Goal: Task Accomplishment & Management: Use online tool/utility

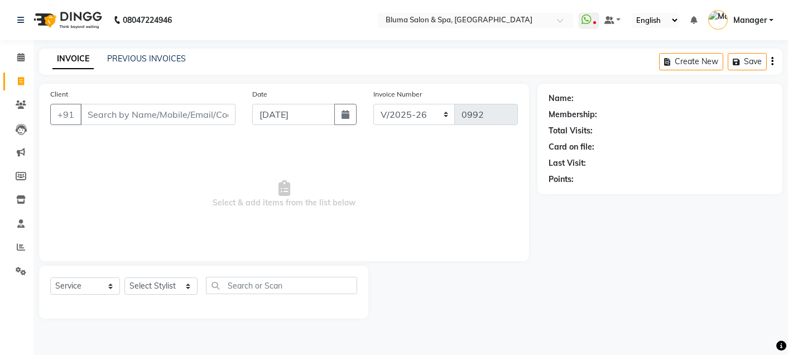
select select "3653"
select select "service"
click at [21, 105] on icon at bounding box center [21, 105] width 11 height 8
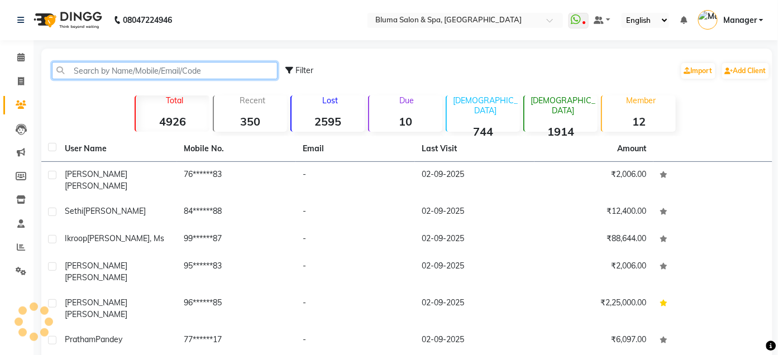
click at [180, 66] on input "text" at bounding box center [165, 70] width 226 height 17
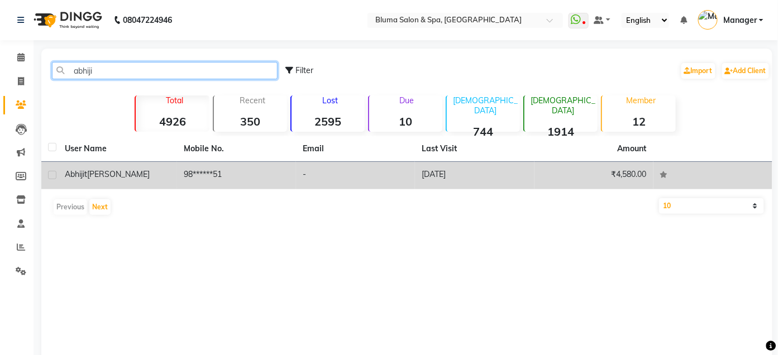
type input "abhiji"
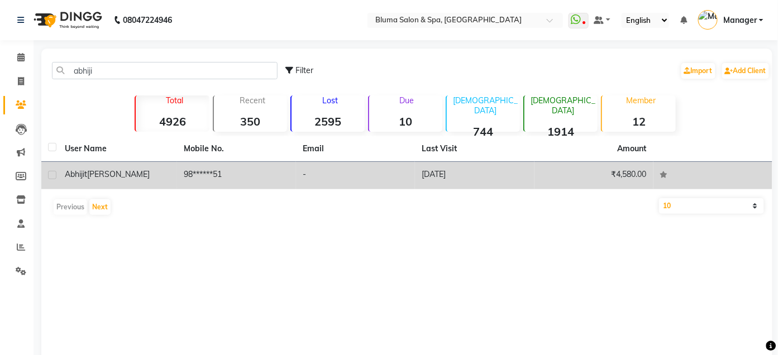
click at [173, 170] on td "[PERSON_NAME]" at bounding box center [117, 175] width 119 height 27
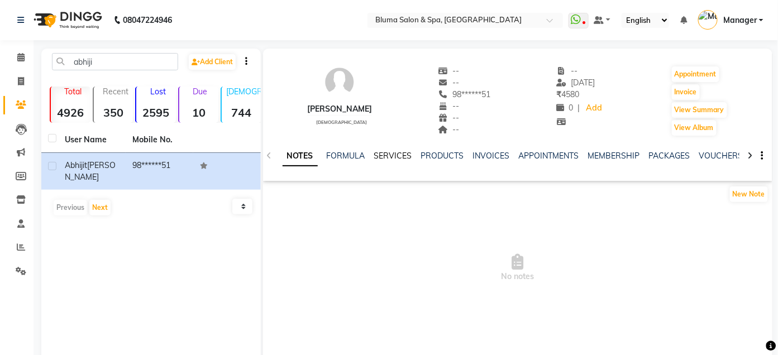
click at [392, 151] on link "SERVICES" at bounding box center [393, 156] width 38 height 10
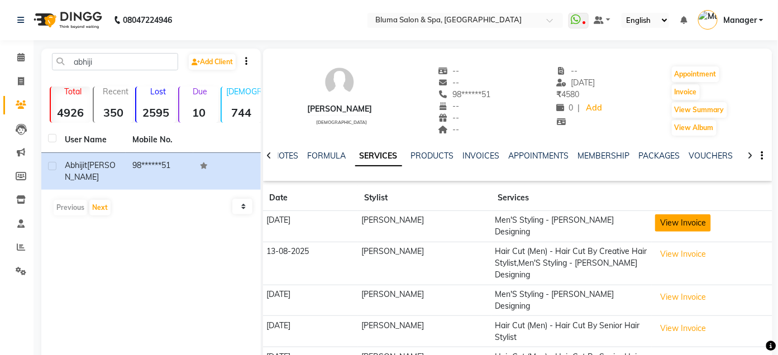
click at [658, 224] on button "View Invoice" at bounding box center [683, 222] width 56 height 17
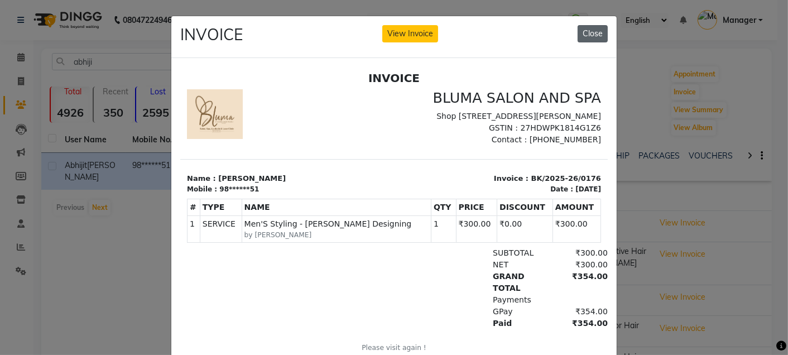
click at [589, 37] on button "Close" at bounding box center [593, 33] width 30 height 17
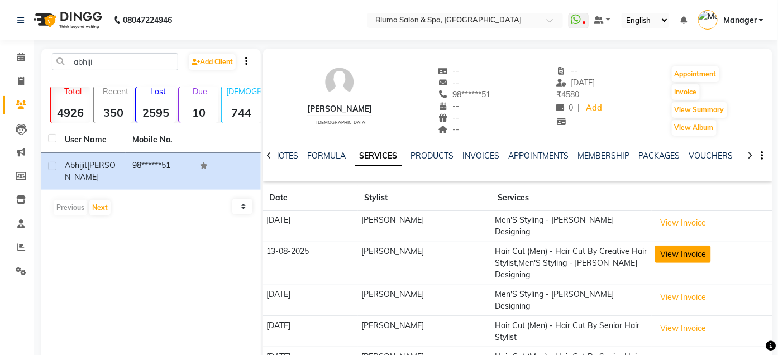
click at [683, 253] on button "View Invoice" at bounding box center [683, 254] width 56 height 17
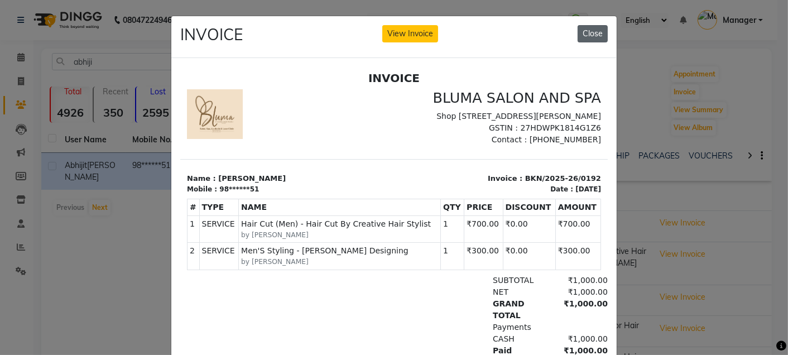
click at [582, 32] on button "Close" at bounding box center [593, 33] width 30 height 17
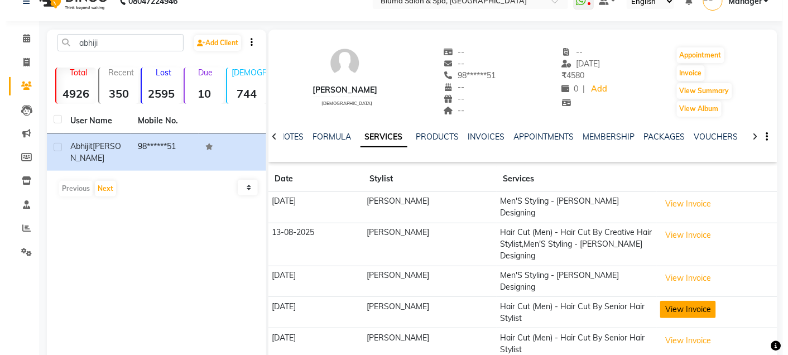
scroll to position [45, 0]
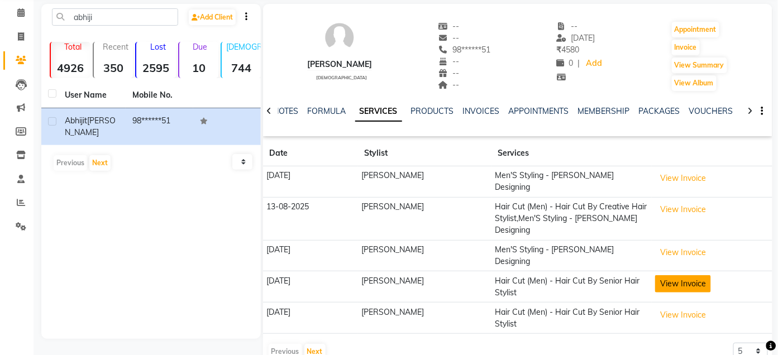
click at [659, 275] on button "View Invoice" at bounding box center [683, 283] width 56 height 17
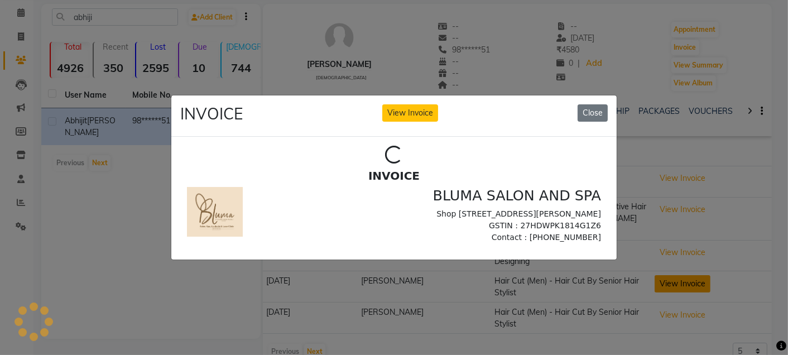
scroll to position [0, 0]
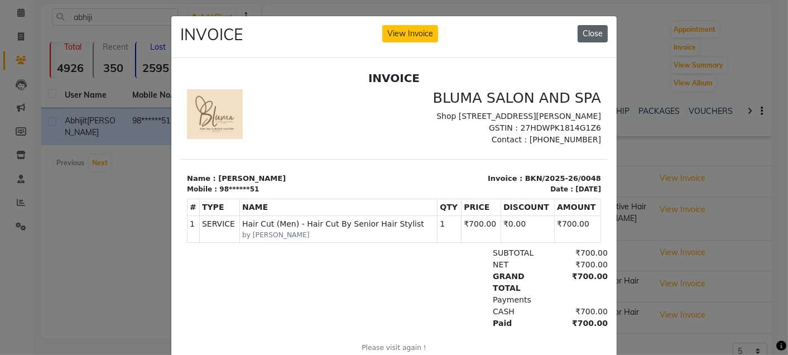
click at [587, 39] on button "Close" at bounding box center [593, 33] width 30 height 17
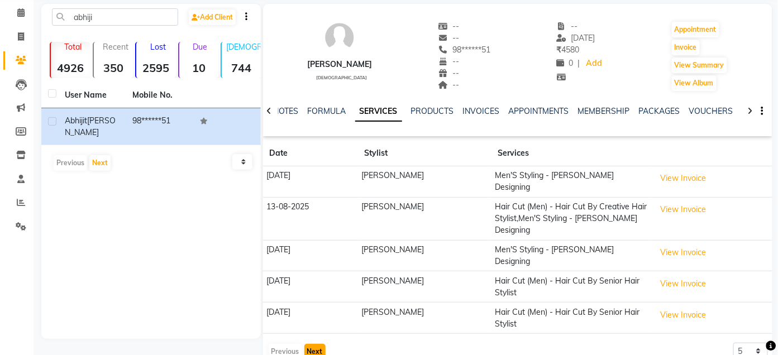
click at [317, 344] on button "Next" at bounding box center [314, 352] width 21 height 16
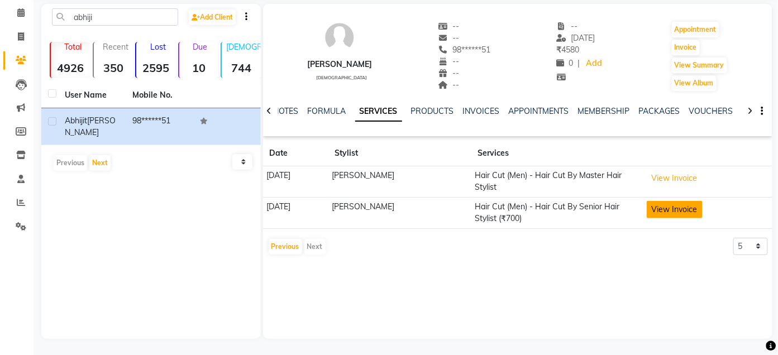
click at [653, 201] on button "View Invoice" at bounding box center [675, 209] width 56 height 17
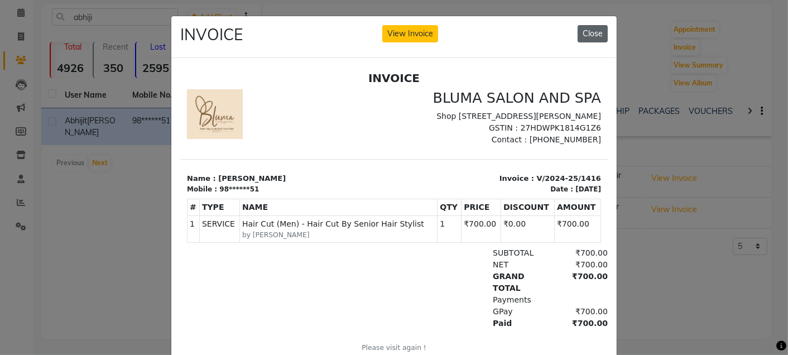
click at [594, 33] on button "Close" at bounding box center [593, 33] width 30 height 17
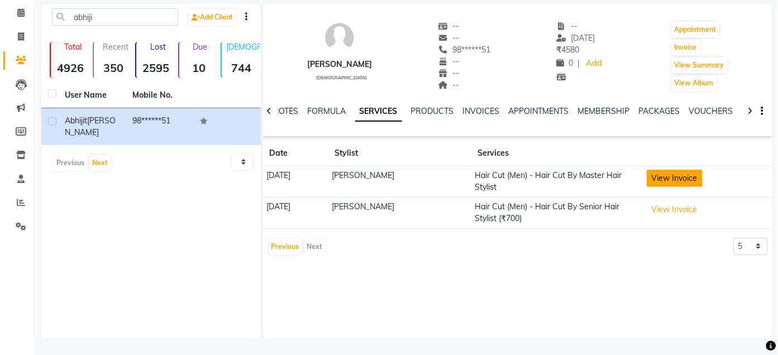
click at [685, 179] on button "View Invoice" at bounding box center [675, 178] width 56 height 17
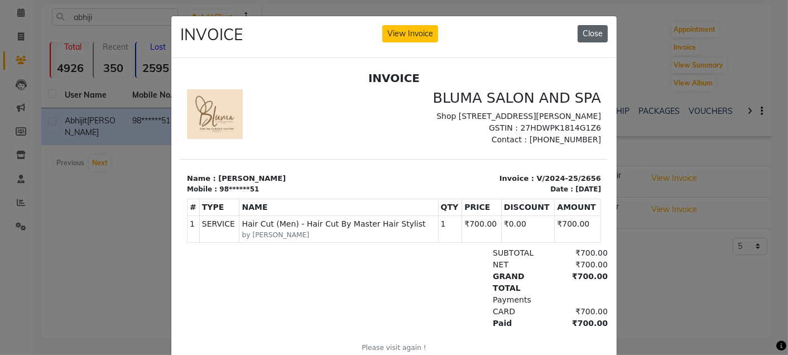
drag, startPoint x: 580, startPoint y: 22, endPoint x: 588, endPoint y: 36, distance: 15.5
click at [588, 36] on div "INVOICE View Invoice Close" at bounding box center [394, 37] width 446 height 42
click at [588, 36] on button "Close" at bounding box center [593, 33] width 30 height 17
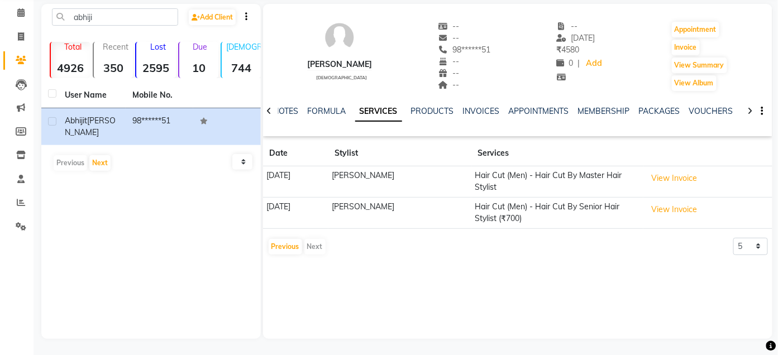
click at [525, 151] on th "Services" at bounding box center [557, 154] width 172 height 26
drag, startPoint x: 71, startPoint y: 18, endPoint x: 169, endPoint y: 41, distance: 100.2
click at [169, 41] on div "abhiji Add Client Total 4926 Recent 350 Lost 2595 Due 10 [DEMOGRAPHIC_DATA] 744…" at bounding box center [150, 171] width 219 height 335
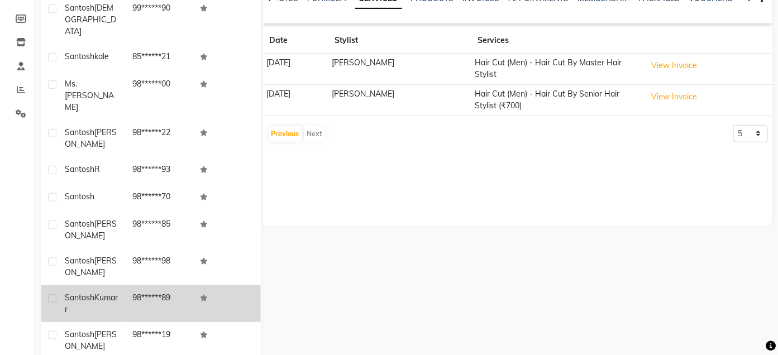
scroll to position [176, 0]
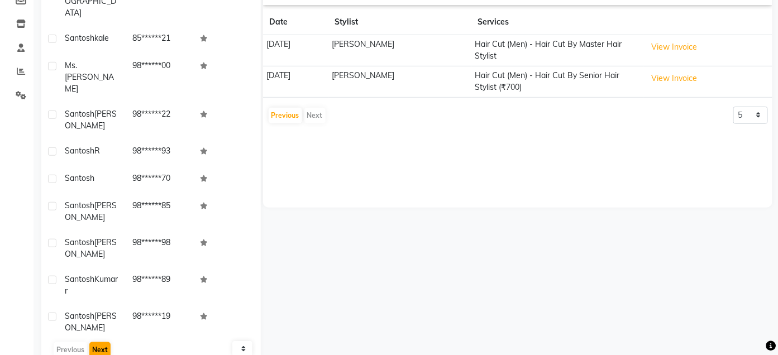
type input "santosh"
click at [104, 342] on button "Next" at bounding box center [99, 350] width 21 height 16
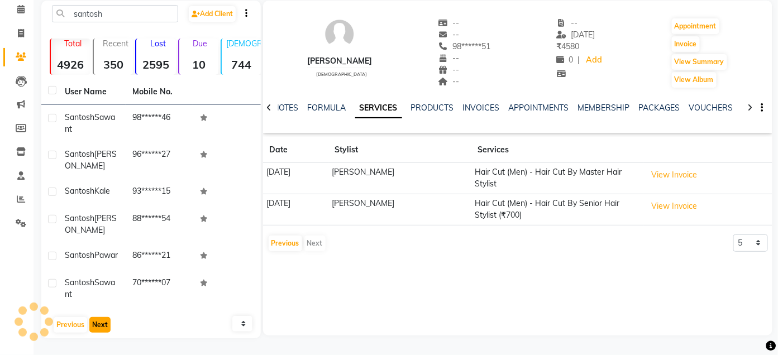
scroll to position [57, 0]
click at [21, 28] on span at bounding box center [21, 33] width 20 height 13
select select "service"
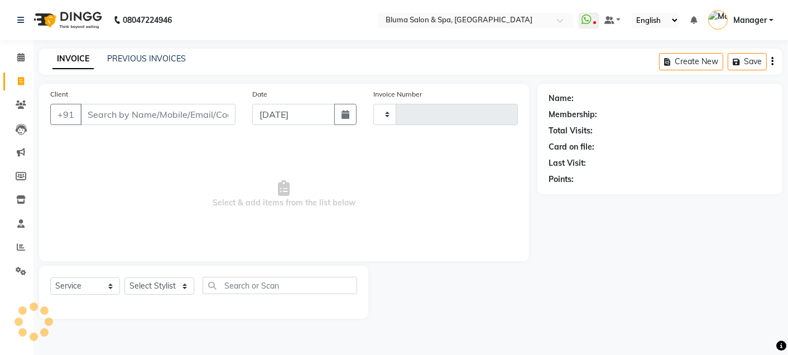
type input "0992"
select select "3653"
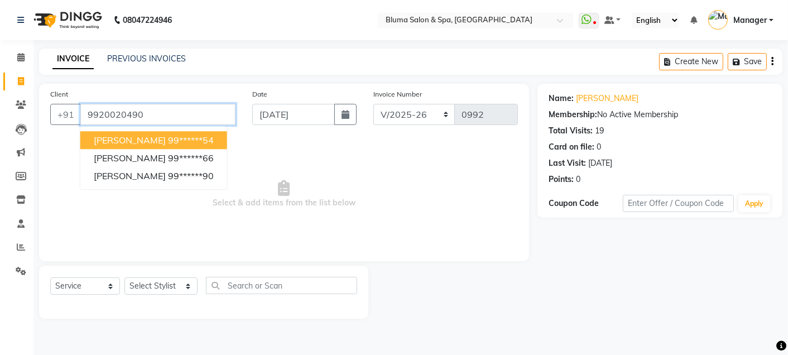
drag, startPoint x: 90, startPoint y: 114, endPoint x: 218, endPoint y: 109, distance: 127.4
click at [218, 109] on input "9920020490" at bounding box center [157, 114] width 155 height 21
type input "9"
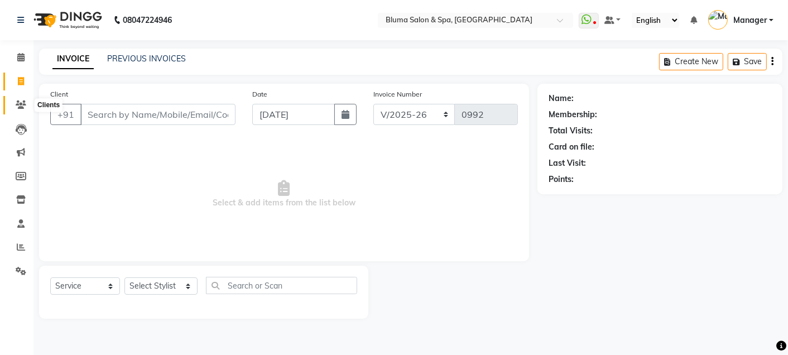
click at [18, 104] on icon at bounding box center [21, 105] width 11 height 8
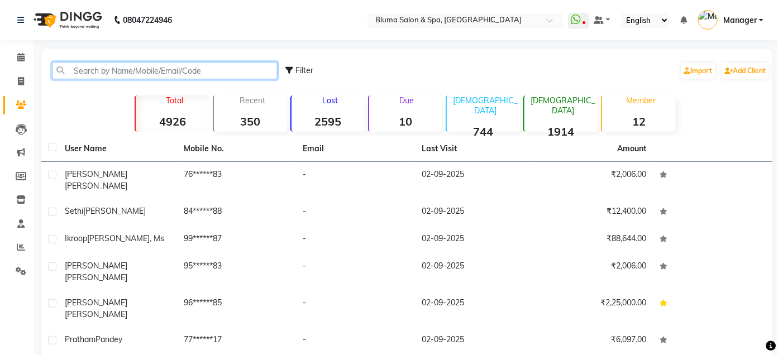
click at [97, 68] on input "text" at bounding box center [165, 70] width 226 height 17
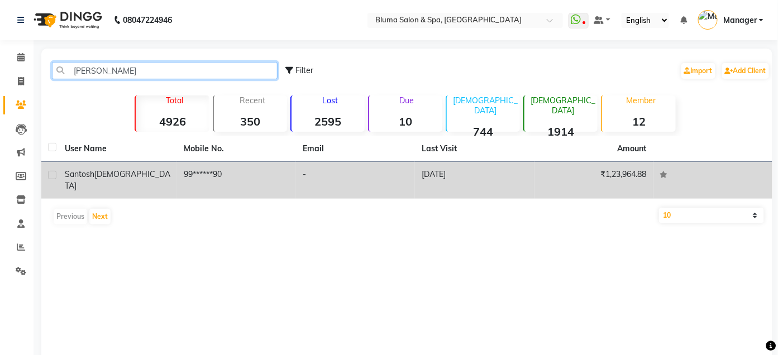
type input "[PERSON_NAME]"
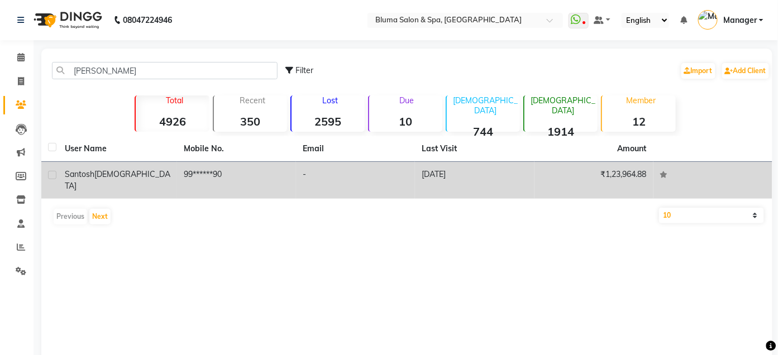
click at [197, 183] on td "99******90" at bounding box center [236, 180] width 119 height 37
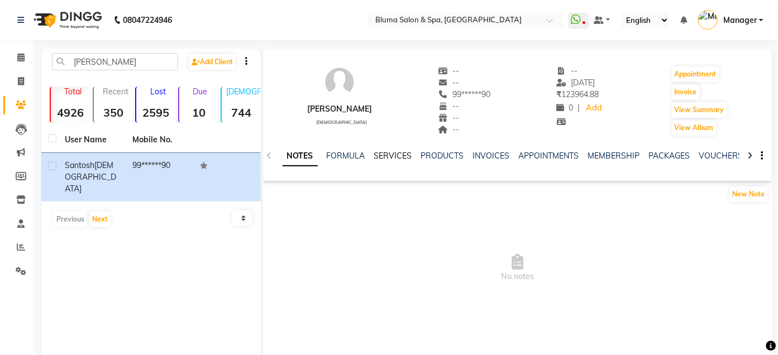
click at [390, 154] on link "SERVICES" at bounding box center [393, 156] width 38 height 10
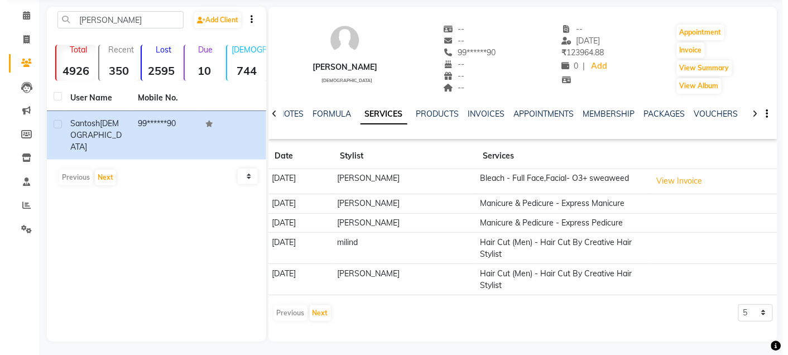
scroll to position [45, 0]
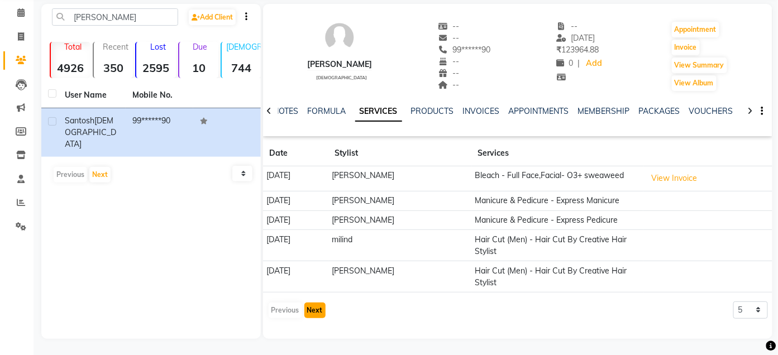
click at [313, 308] on button "Next" at bounding box center [314, 311] width 21 height 16
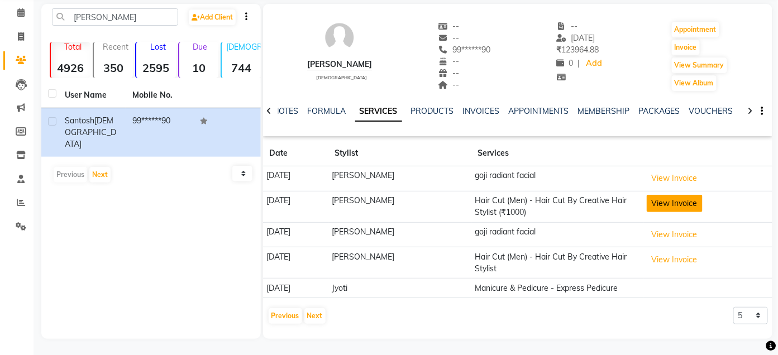
click at [668, 203] on button "View Invoice" at bounding box center [675, 203] width 56 height 17
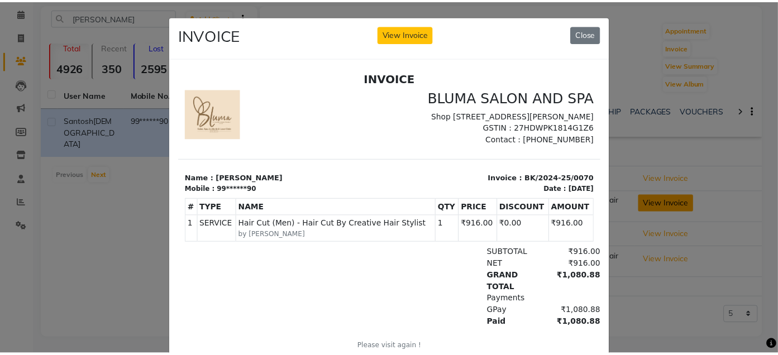
scroll to position [0, 0]
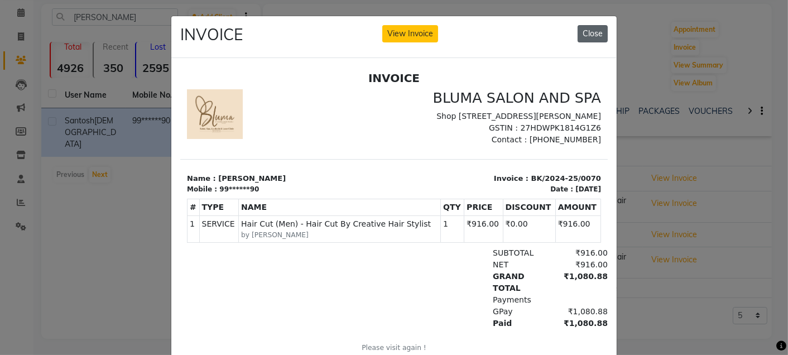
click at [584, 27] on button "Close" at bounding box center [593, 33] width 30 height 17
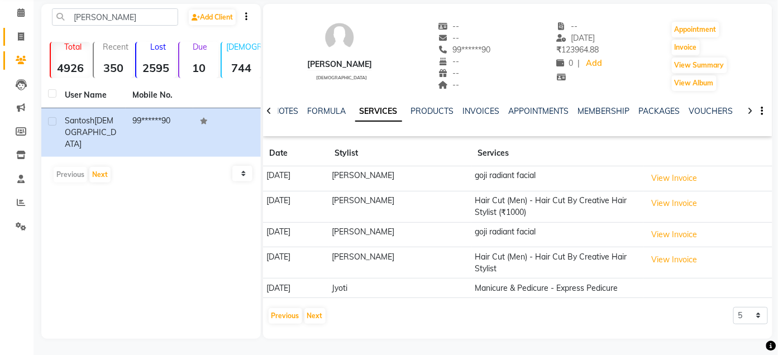
click at [20, 35] on icon at bounding box center [21, 36] width 6 height 8
select select "service"
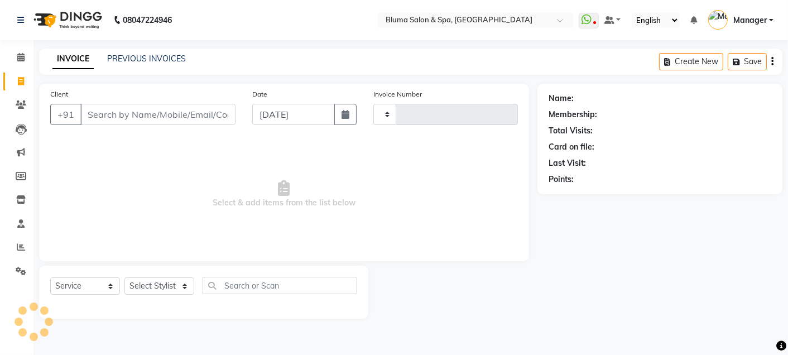
type input "0992"
select select "3653"
click at [169, 116] on input "Client" at bounding box center [157, 114] width 155 height 21
click at [133, 119] on input "Client" at bounding box center [157, 114] width 155 height 21
click at [133, 116] on input "Client" at bounding box center [157, 114] width 155 height 21
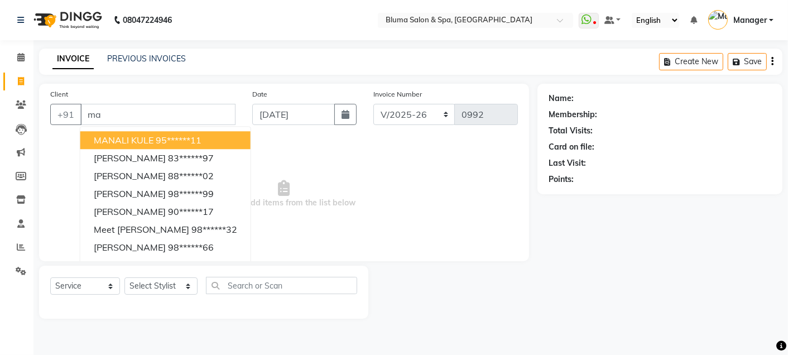
type input "m"
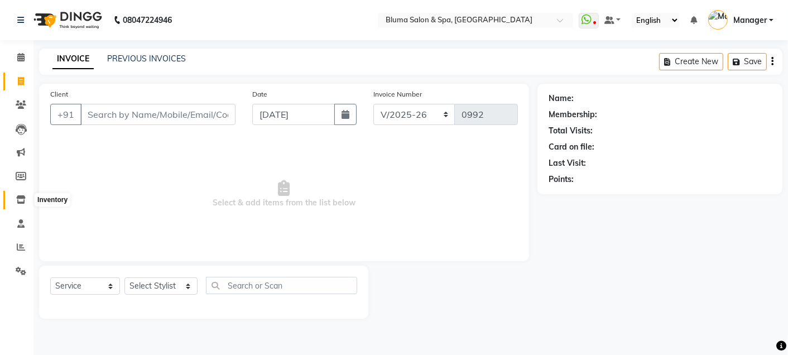
drag, startPoint x: 85, startPoint y: 112, endPoint x: 18, endPoint y: 204, distance: 113.8
click at [18, 204] on app-home "08047224946 Select Location × Bluma Salon & Spa, Khar West WhatsApp Status ✕ St…" at bounding box center [394, 168] width 788 height 336
click at [18, 204] on icon at bounding box center [20, 199] width 9 height 8
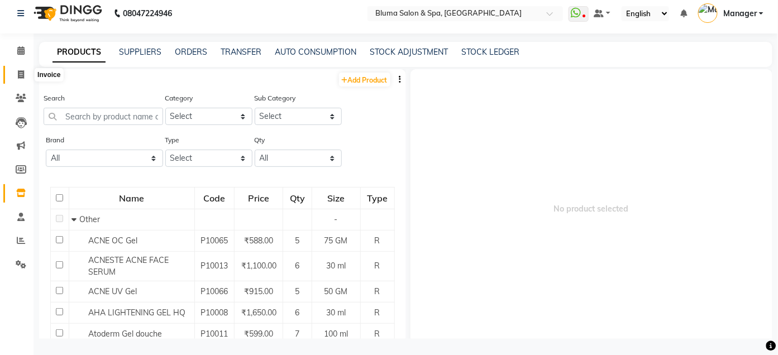
click at [19, 75] on icon at bounding box center [21, 74] width 6 height 8
select select "service"
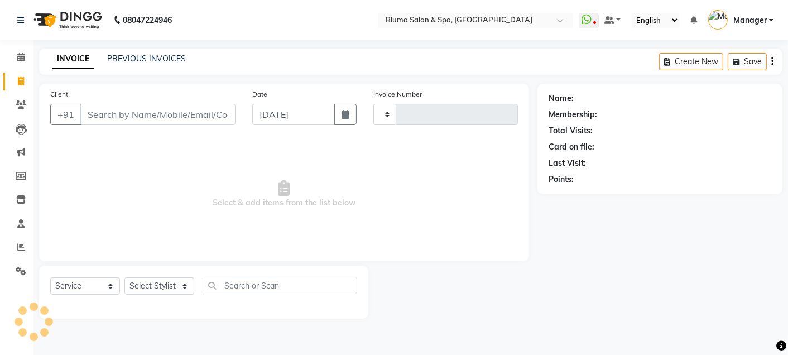
type input "0992"
select select "3653"
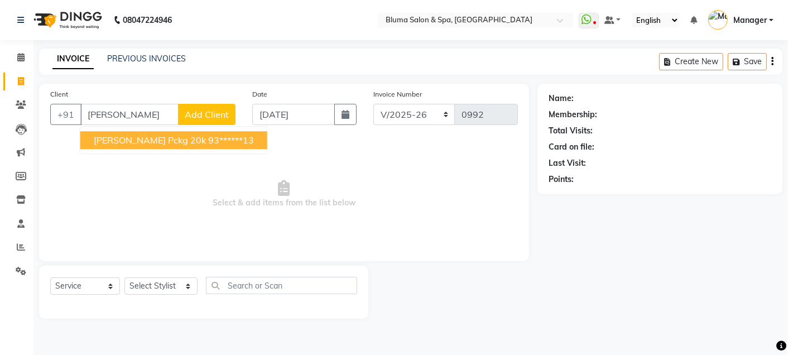
click at [202, 140] on span "[PERSON_NAME] Pckg 20k" at bounding box center [150, 140] width 112 height 11
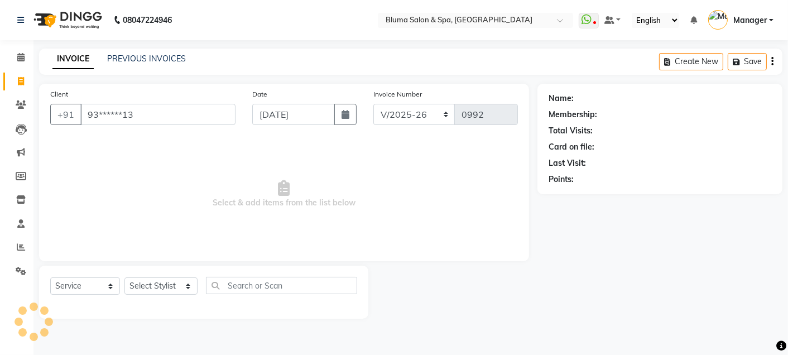
type input "93******13"
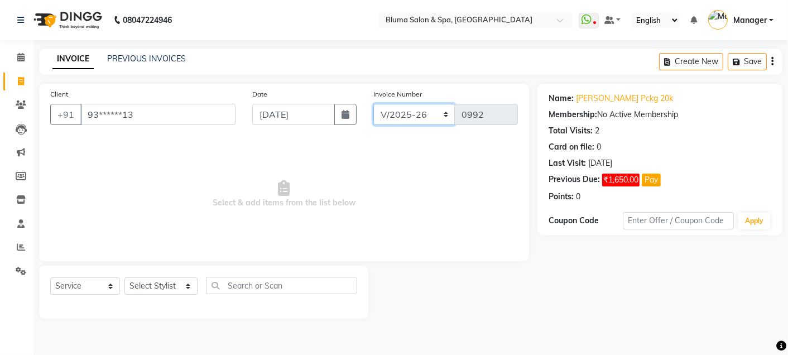
click at [424, 116] on select "ALN/2025-26 AL/2025-26 BKN/2025-26 BK/2025-26 V/2025 V/2025-26" at bounding box center [415, 114] width 82 height 21
select select "7730"
click at [374, 104] on select "ALN/2025-26 AL/2025-26 BKN/2025-26 BK/2025-26 V/2025 V/2025-26" at bounding box center [415, 114] width 82 height 21
type input "0261"
click at [183, 286] on select "Select Stylist Admin Ajay [PERSON_NAME] [PERSON_NAME] [PERSON_NAME] [PERSON_NAM…" at bounding box center [161, 286] width 73 height 17
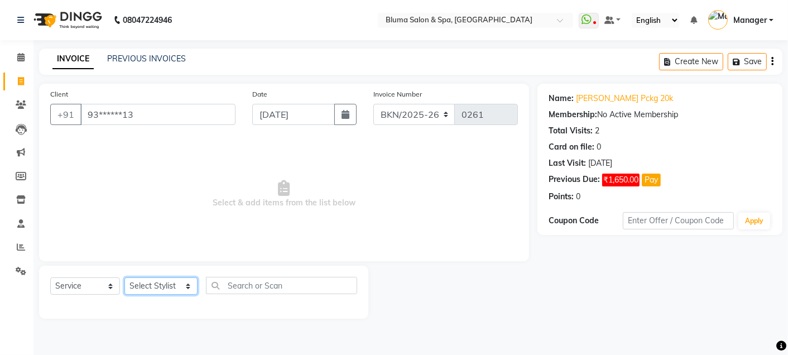
select select "75599"
click at [125, 278] on select "Select Stylist Admin Ajay [PERSON_NAME] [PERSON_NAME] [PERSON_NAME] [PERSON_NAM…" at bounding box center [161, 286] width 73 height 17
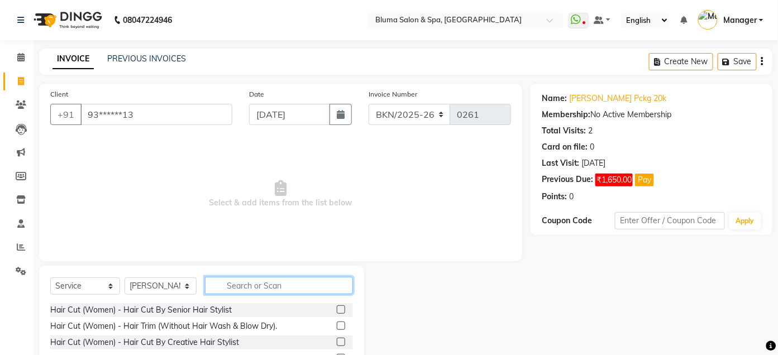
click at [233, 280] on input "text" at bounding box center [279, 285] width 148 height 17
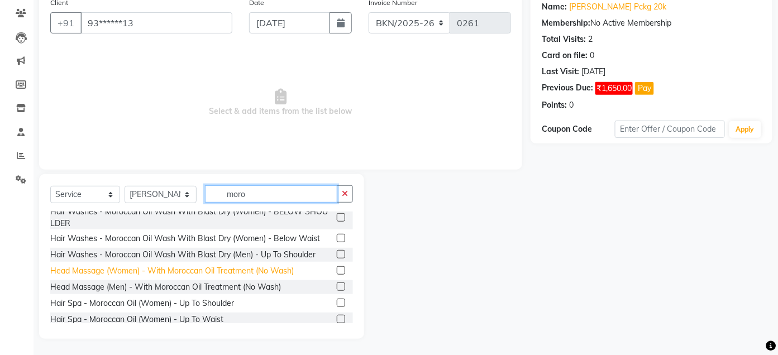
scroll to position [84, 0]
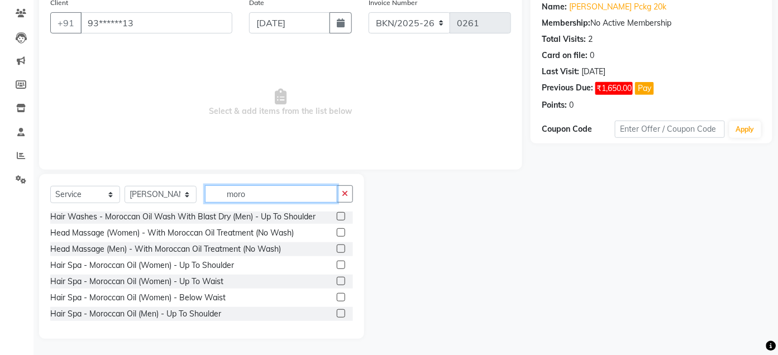
type input "moro"
click at [337, 263] on label at bounding box center [341, 265] width 8 height 8
click at [337, 263] on input "checkbox" at bounding box center [340, 265] width 7 height 7
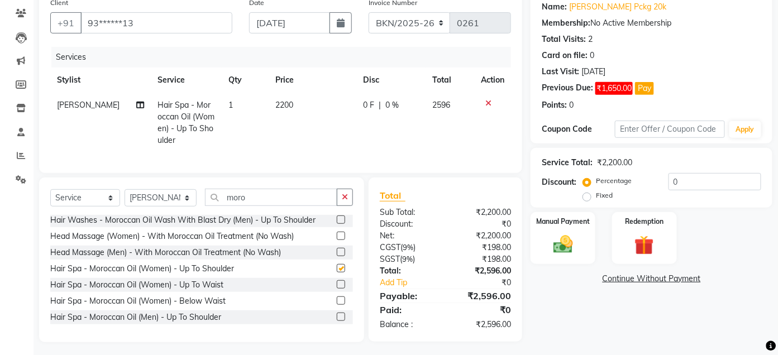
checkbox input "false"
click at [488, 99] on icon at bounding box center [488, 103] width 6 height 8
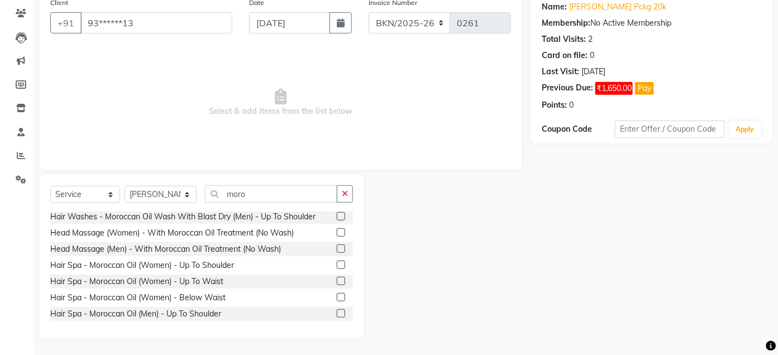
click at [337, 280] on label at bounding box center [341, 281] width 8 height 8
click at [337, 280] on input "checkbox" at bounding box center [340, 281] width 7 height 7
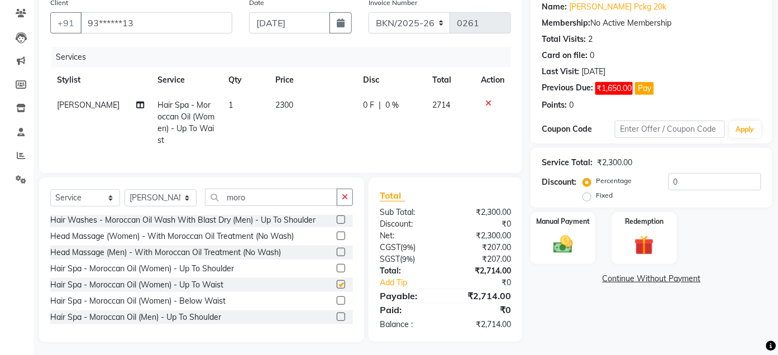
checkbox input "false"
click at [487, 102] on icon at bounding box center [488, 103] width 6 height 8
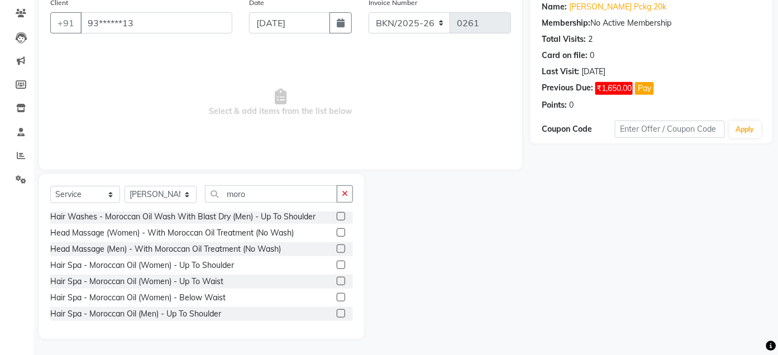
click at [337, 299] on label at bounding box center [341, 297] width 8 height 8
click at [337, 299] on input "checkbox" at bounding box center [340, 297] width 7 height 7
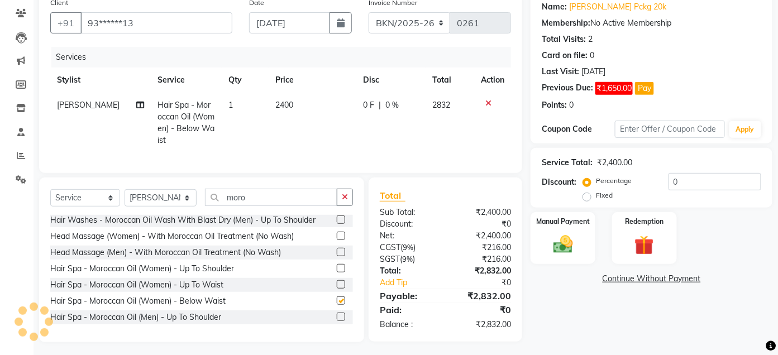
checkbox input "false"
click at [280, 104] on span "2400" at bounding box center [284, 105] width 18 height 10
select select "75599"
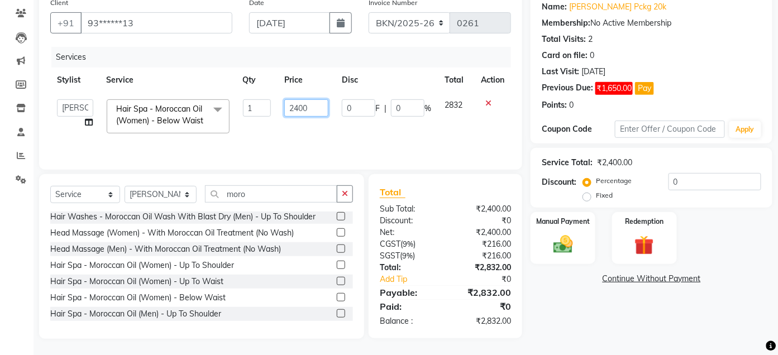
click at [298, 107] on input "2400" at bounding box center [306, 107] width 45 height 17
type input "3000"
click at [410, 140] on td "0 F | 0 %" at bounding box center [386, 116] width 103 height 47
select select "75599"
click at [405, 108] on input "0" at bounding box center [408, 107] width 34 height 17
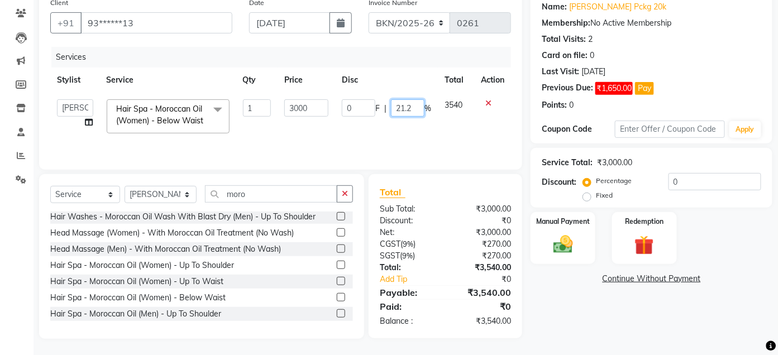
type input "21.25"
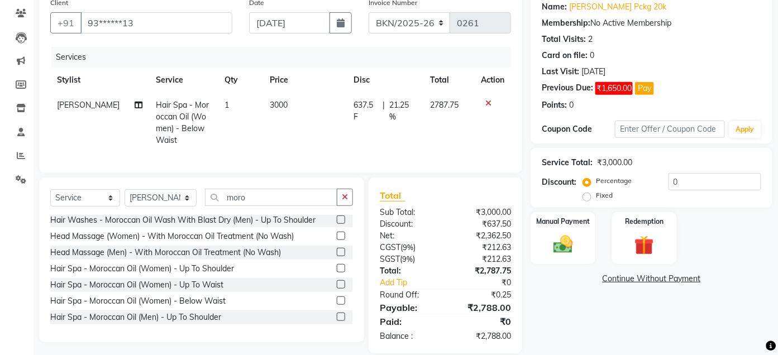
click at [518, 140] on div "Client +91 93******13 Date [DATE] Invoice Number ALN/2025-26 AL/2025-26 BKN/202…" at bounding box center [280, 82] width 483 height 181
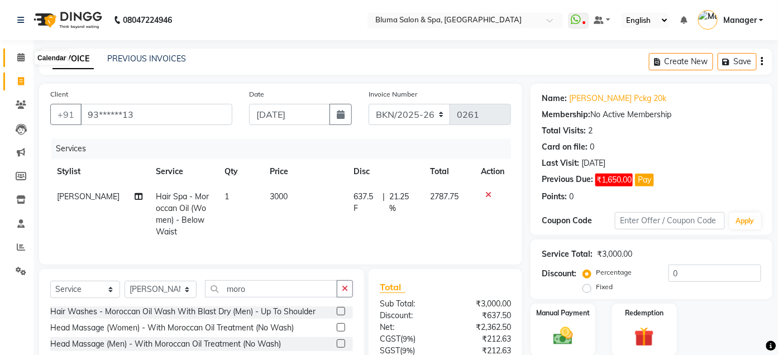
click at [21, 56] on icon at bounding box center [20, 57] width 7 height 8
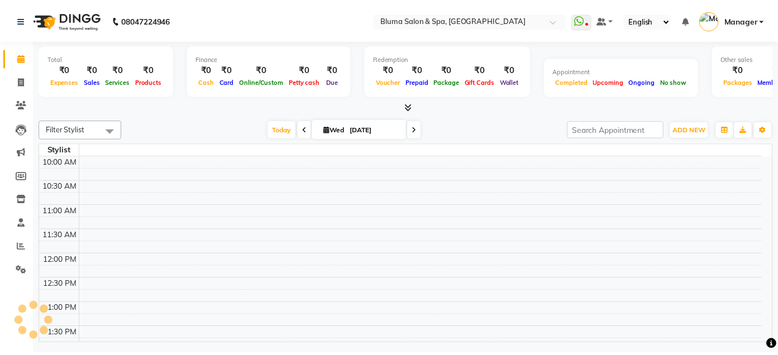
scroll to position [197, 0]
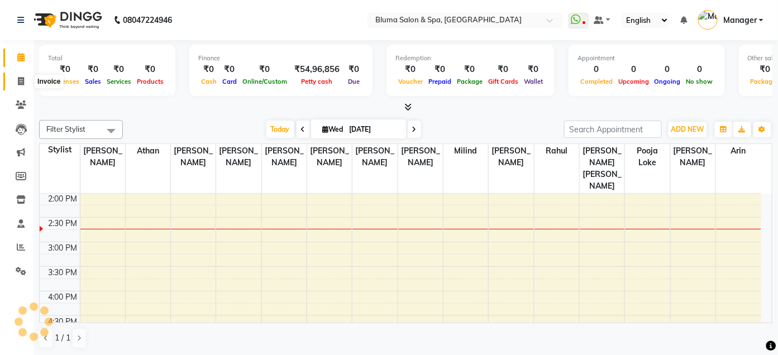
click at [12, 87] on span at bounding box center [21, 81] width 20 height 13
select select "service"
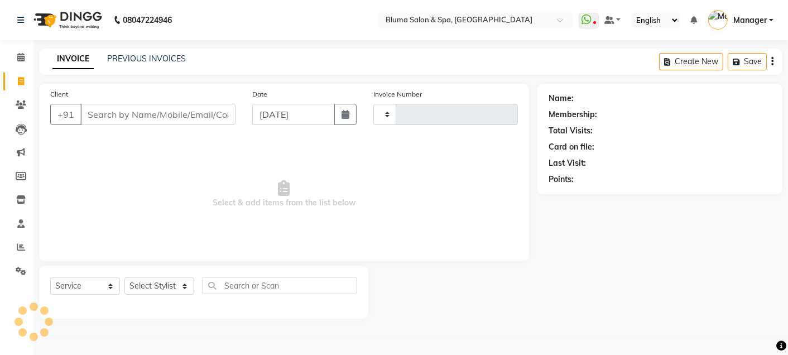
type input "0992"
select select "3653"
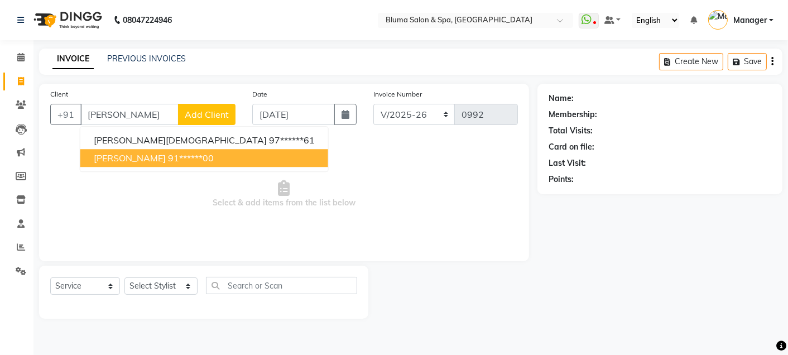
click at [168, 154] on ngb-highlight "91******00" at bounding box center [191, 157] width 46 height 11
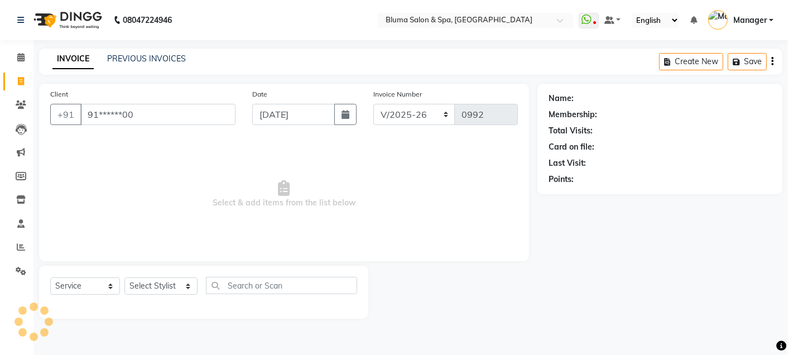
type input "91******00"
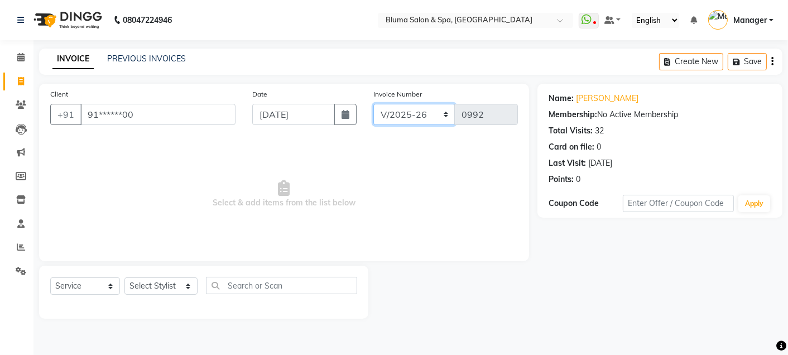
click at [421, 118] on select "ALN/2025-26 AL/2025-26 BKN/2025-26 BK/2025-26 V/2025 V/2025-26" at bounding box center [415, 114] width 82 height 21
select select "7730"
click at [374, 104] on select "ALN/2025-26 AL/2025-26 BKN/2025-26 BK/2025-26 V/2025 V/2025-26" at bounding box center [415, 114] width 82 height 21
type input "0261"
click at [189, 286] on select "Select Stylist Admin Ajay [PERSON_NAME] [PERSON_NAME] [PERSON_NAME] [PERSON_NAM…" at bounding box center [161, 286] width 73 height 17
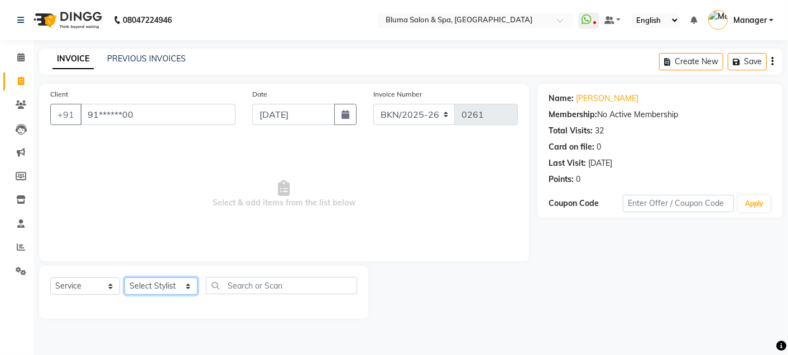
select select "34795"
click at [125, 278] on select "Select Stylist Admin Ajay [PERSON_NAME] [PERSON_NAME] [PERSON_NAME] [PERSON_NAM…" at bounding box center [161, 286] width 73 height 17
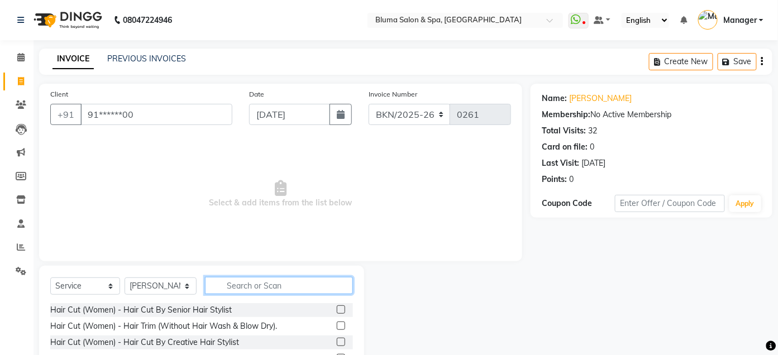
click at [269, 284] on input "text" at bounding box center [279, 285] width 148 height 17
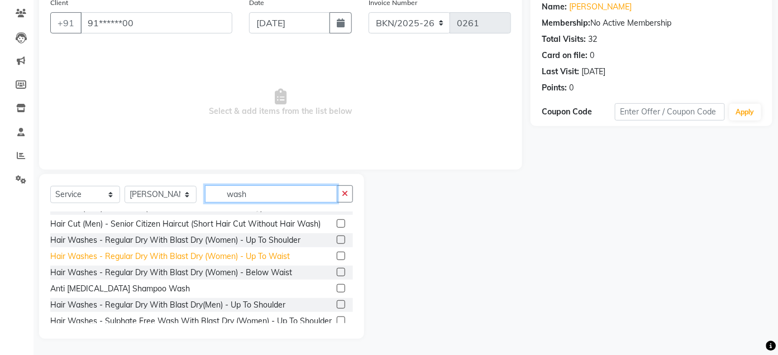
scroll to position [44, 0]
type input "wash"
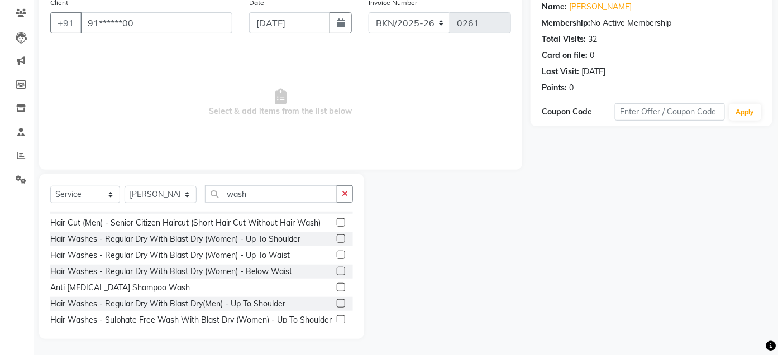
click at [337, 255] on label at bounding box center [341, 255] width 8 height 8
click at [337, 255] on input "checkbox" at bounding box center [340, 255] width 7 height 7
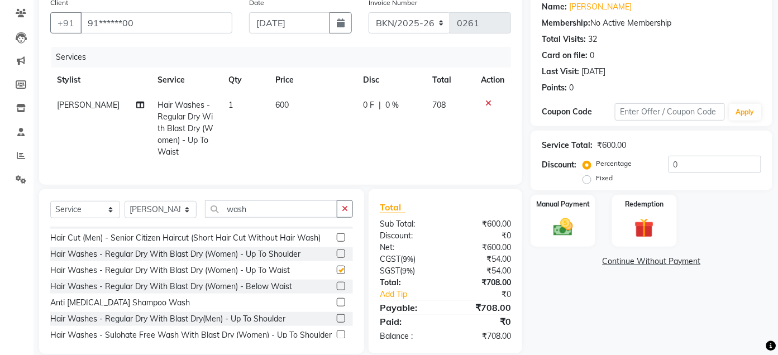
checkbox input "false"
click at [277, 105] on span "600" at bounding box center [281, 105] width 13 height 10
select select "34795"
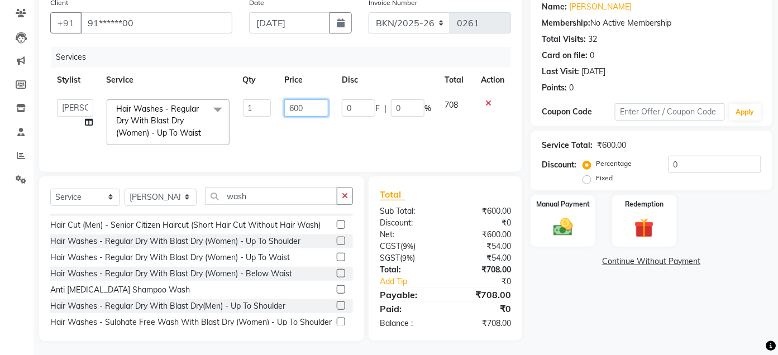
click at [294, 106] on input "600" at bounding box center [306, 107] width 45 height 17
type input "500"
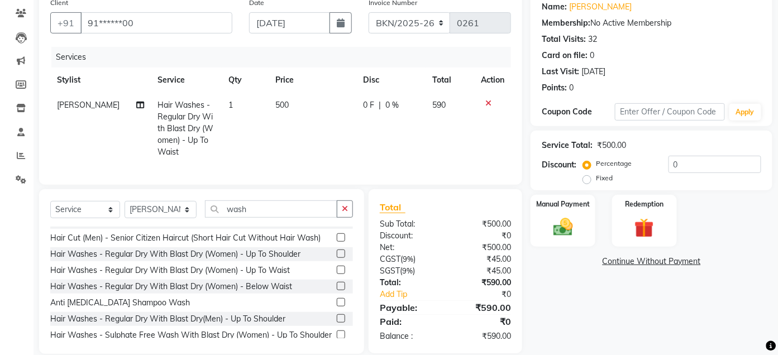
click at [525, 107] on div "Client +91 91******00 Date [DATE] Invoice Number ALN/2025-26 AL/2025-26 BKN/202…" at bounding box center [281, 173] width 500 height 362
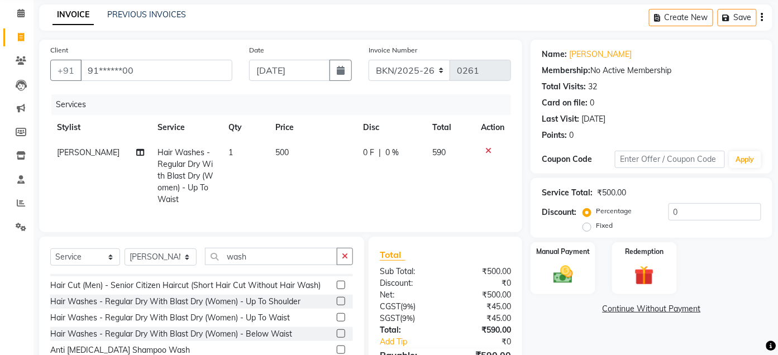
scroll to position [0, 0]
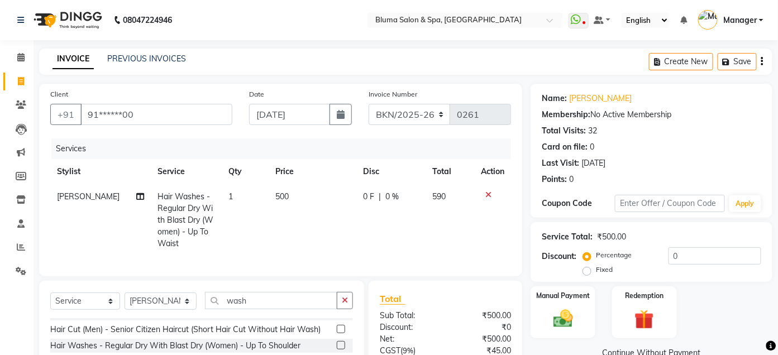
click at [762, 61] on icon "button" at bounding box center [762, 61] width 2 height 1
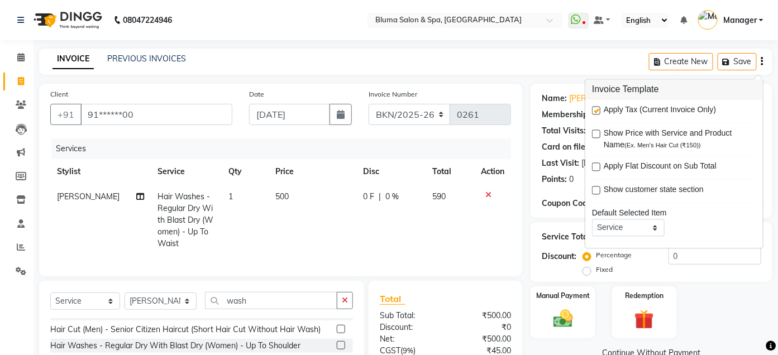
click at [597, 109] on label at bounding box center [596, 111] width 8 height 8
click at [597, 109] on input "checkbox" at bounding box center [595, 111] width 7 height 7
checkbox input "false"
click at [526, 173] on div "Client +91 91******00 Date [DATE] Invoice Number ALN/2025-26 AL/2025-26 BKN/202…" at bounding box center [281, 265] width 500 height 362
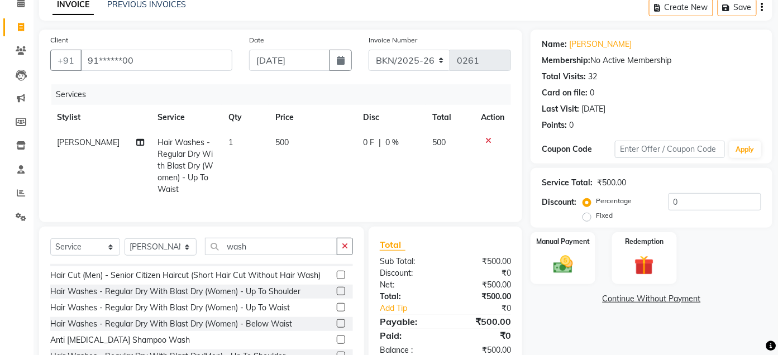
scroll to position [117, 0]
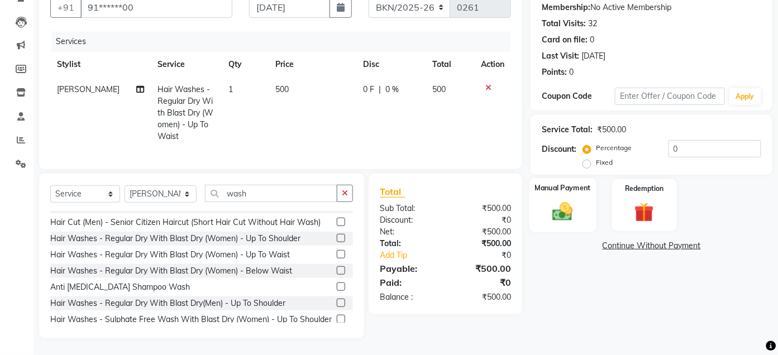
click at [552, 186] on div "Manual Payment" at bounding box center [562, 205] width 67 height 54
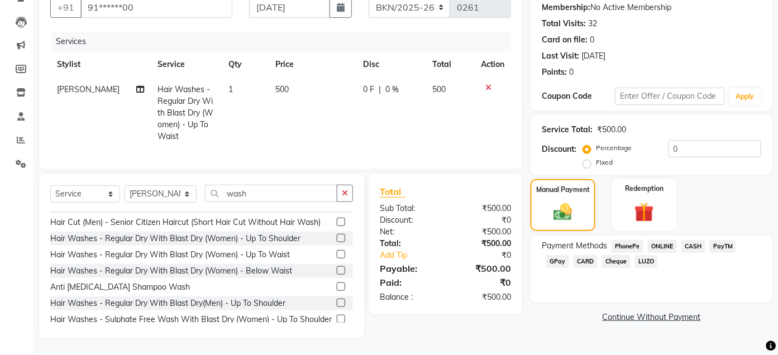
click at [693, 240] on span "CASH" at bounding box center [693, 246] width 24 height 13
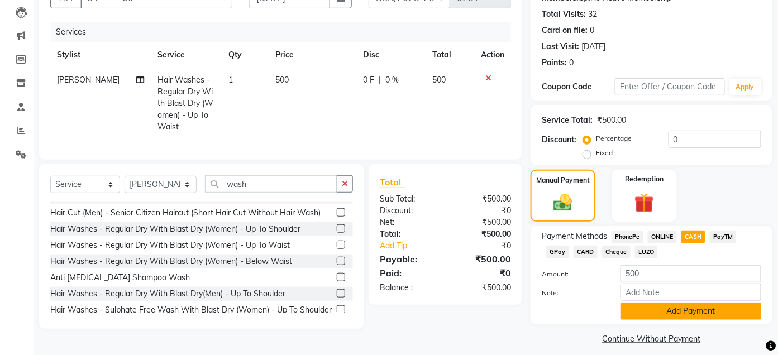
click at [672, 309] on button "Add Payment" at bounding box center [690, 311] width 141 height 17
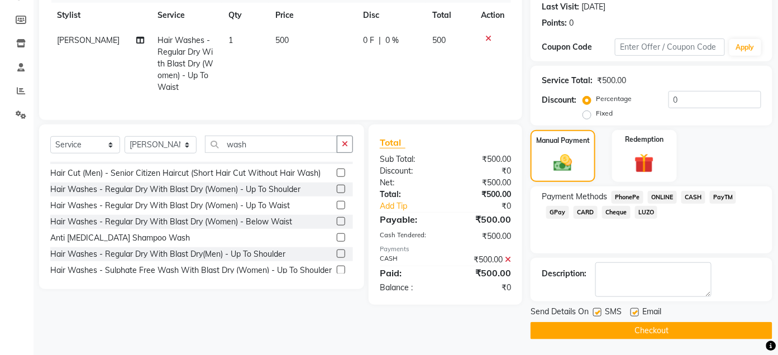
scroll to position [157, 0]
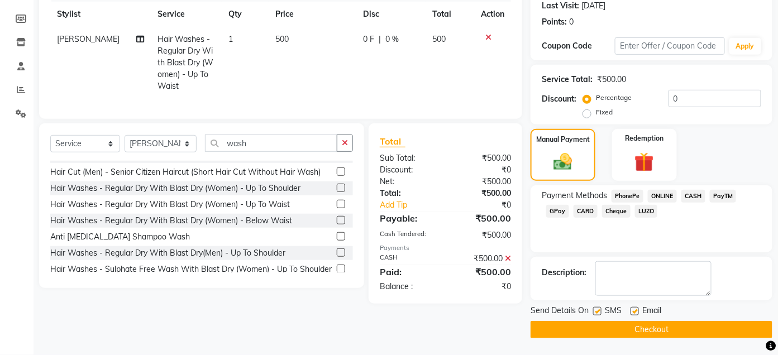
click at [597, 310] on label at bounding box center [597, 311] width 8 height 8
click at [597, 310] on input "checkbox" at bounding box center [596, 311] width 7 height 7
checkbox input "false"
click at [637, 310] on label at bounding box center [634, 311] width 8 height 8
click at [637, 310] on input "checkbox" at bounding box center [633, 311] width 7 height 7
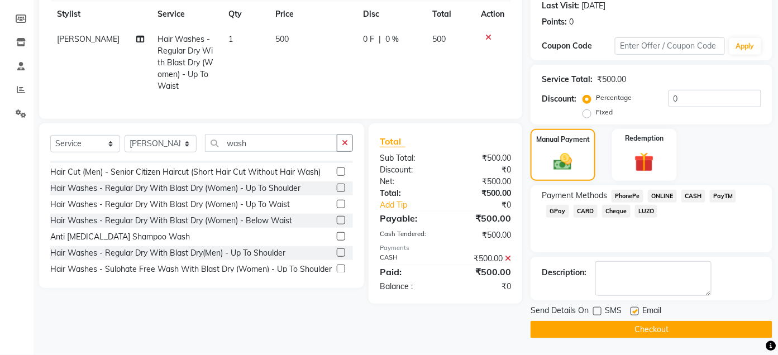
checkbox input "false"
click at [635, 327] on button "Checkout" at bounding box center [651, 329] width 242 height 17
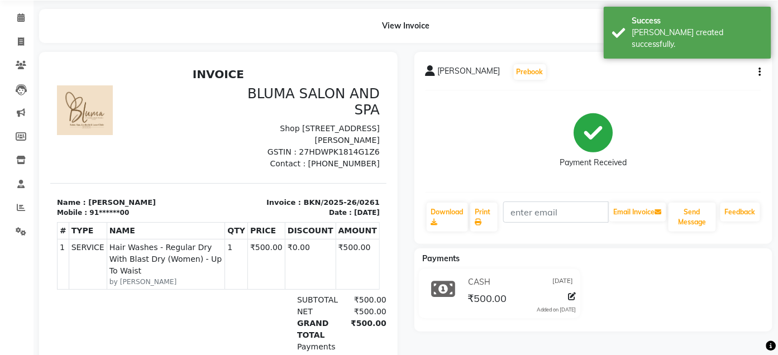
scroll to position [44, 0]
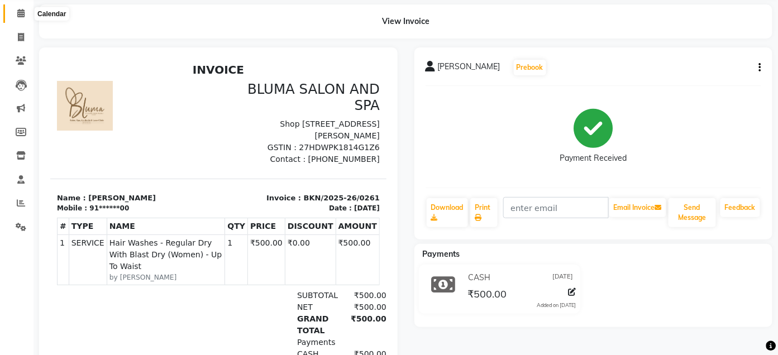
click at [23, 16] on icon at bounding box center [20, 13] width 7 height 8
